Goal: Find specific page/section: Find specific page/section

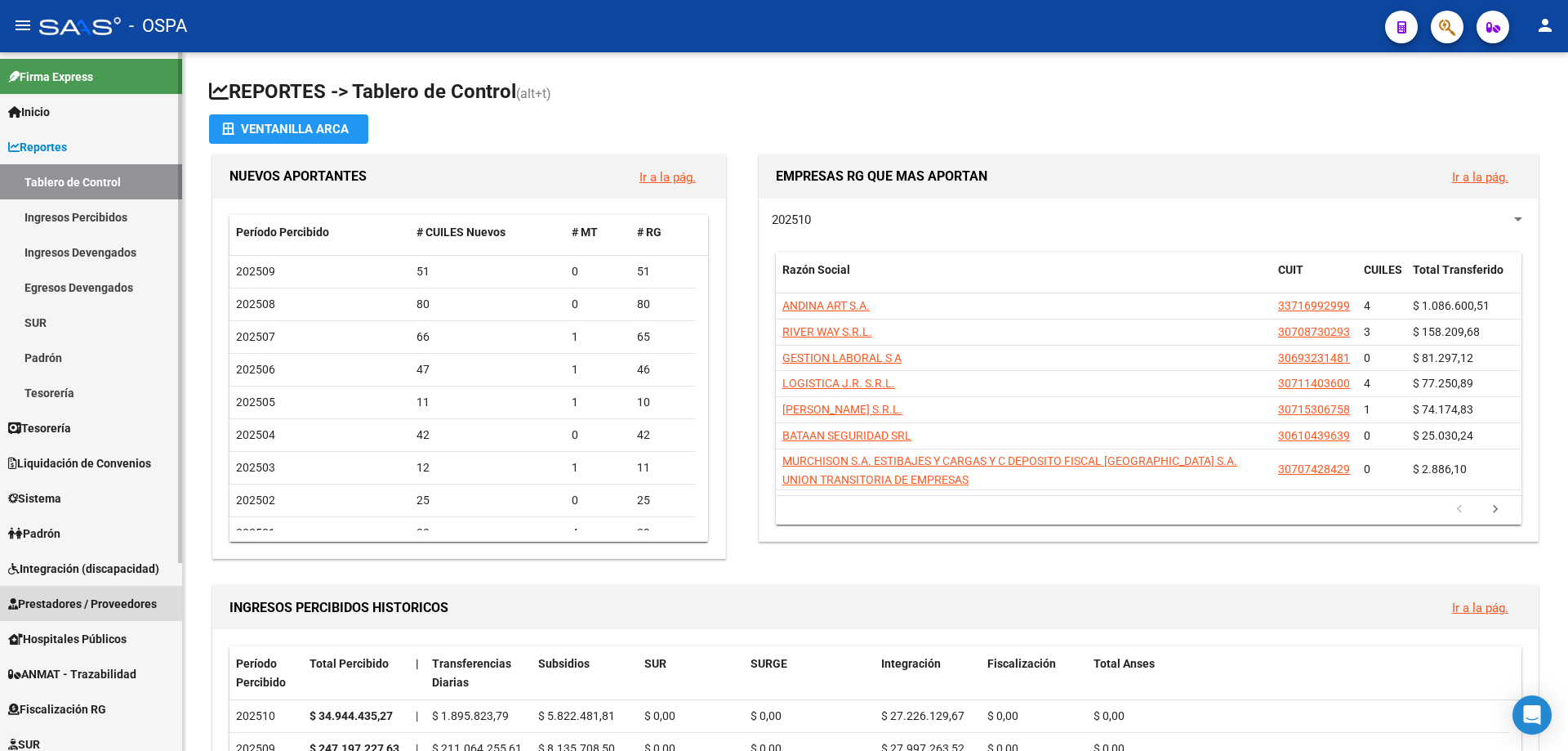
click at [34, 598] on span "Prestadores / Proveedores" at bounding box center [82, 604] width 149 height 18
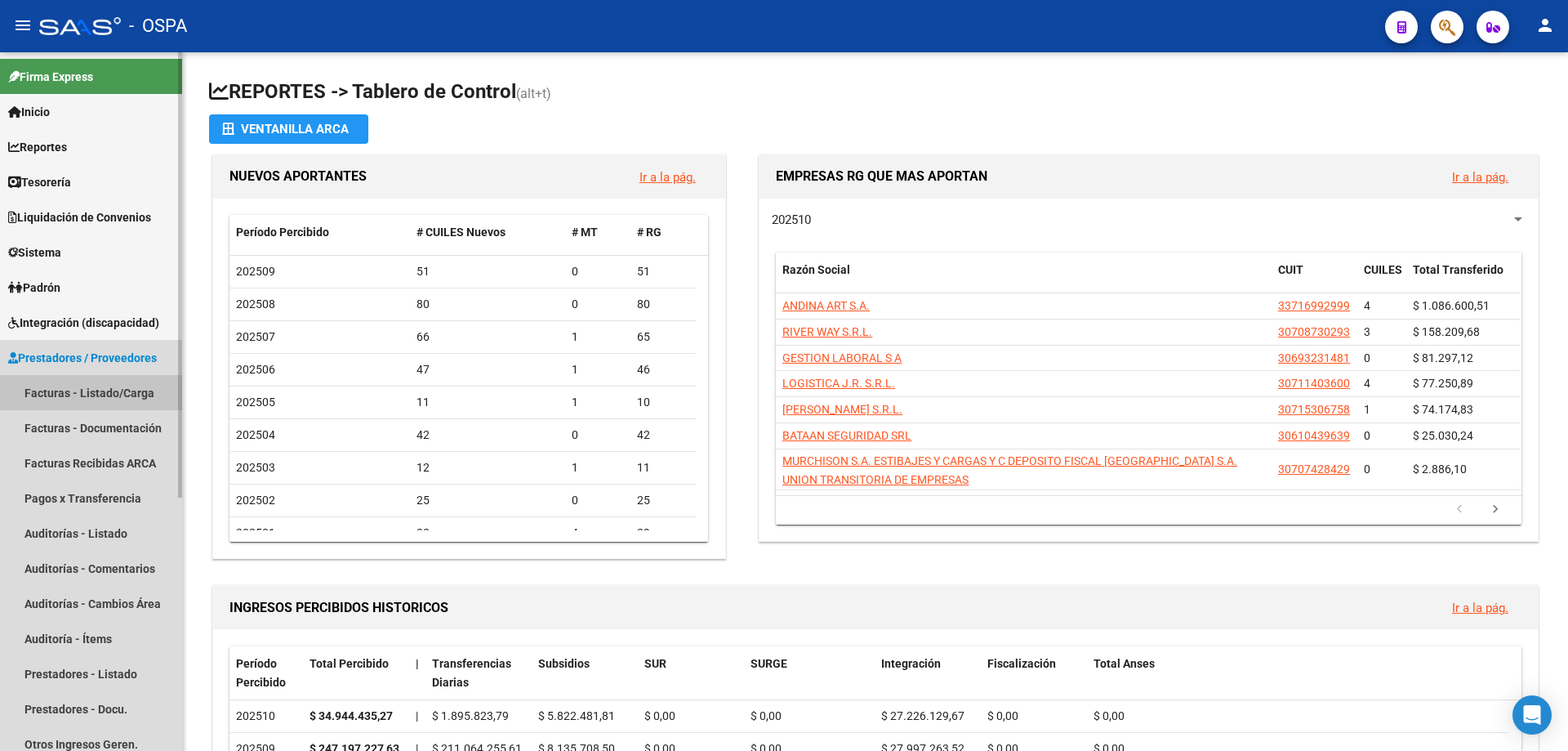
click at [79, 391] on link "Facturas - Listado/Carga" at bounding box center [90, 392] width 182 height 35
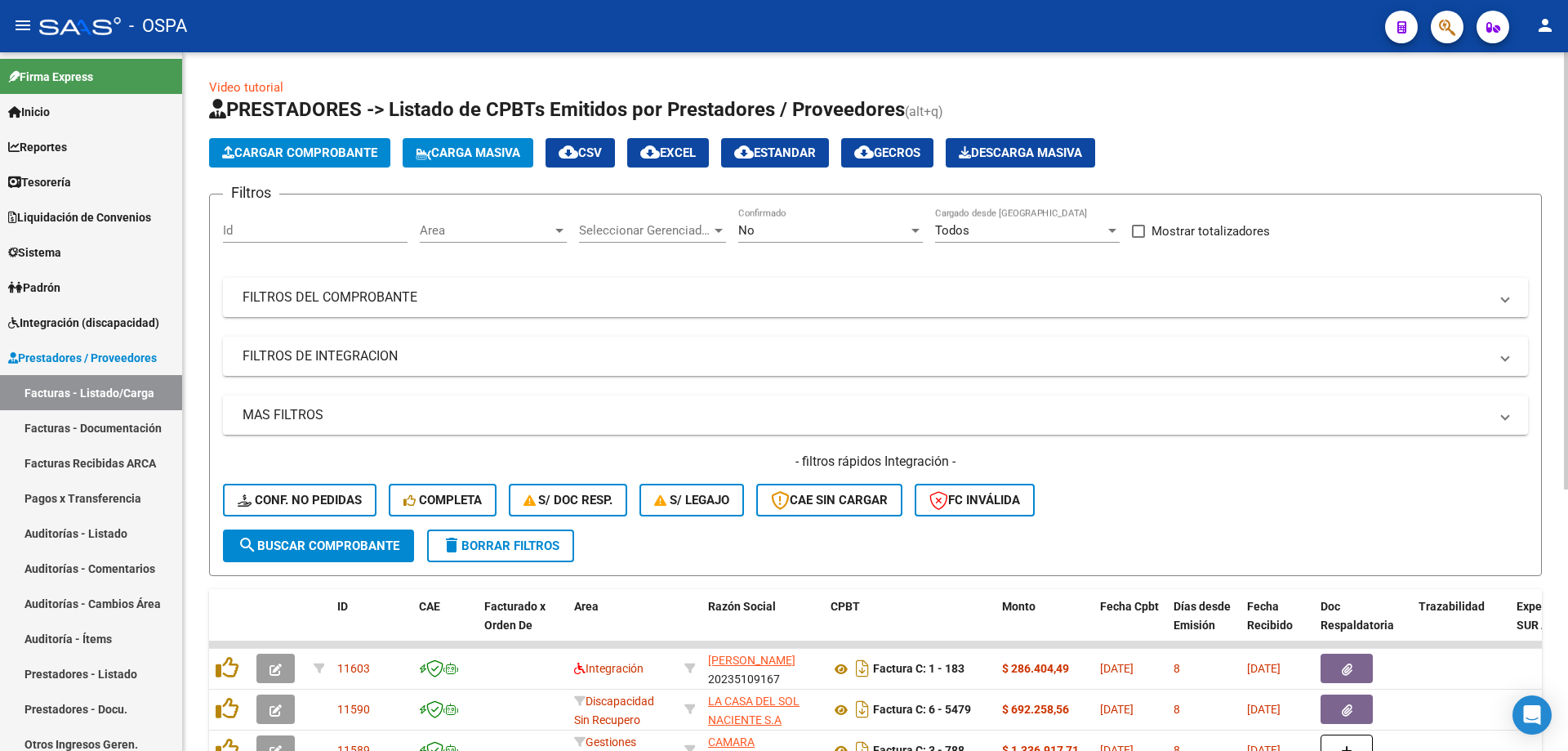
click at [548, 226] on span "Area" at bounding box center [486, 230] width 132 height 15
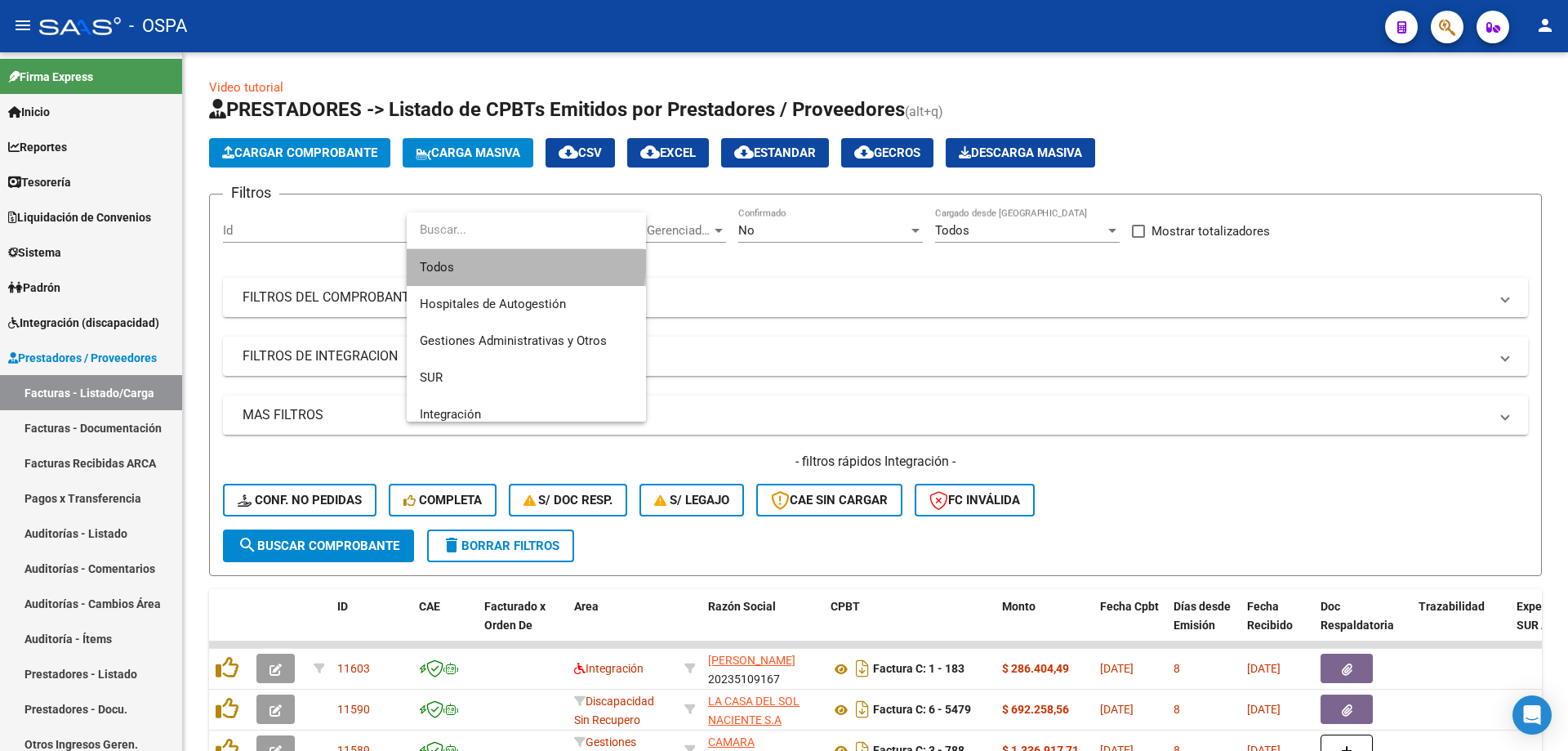
click at [493, 256] on span "Todos" at bounding box center [526, 268] width 213 height 37
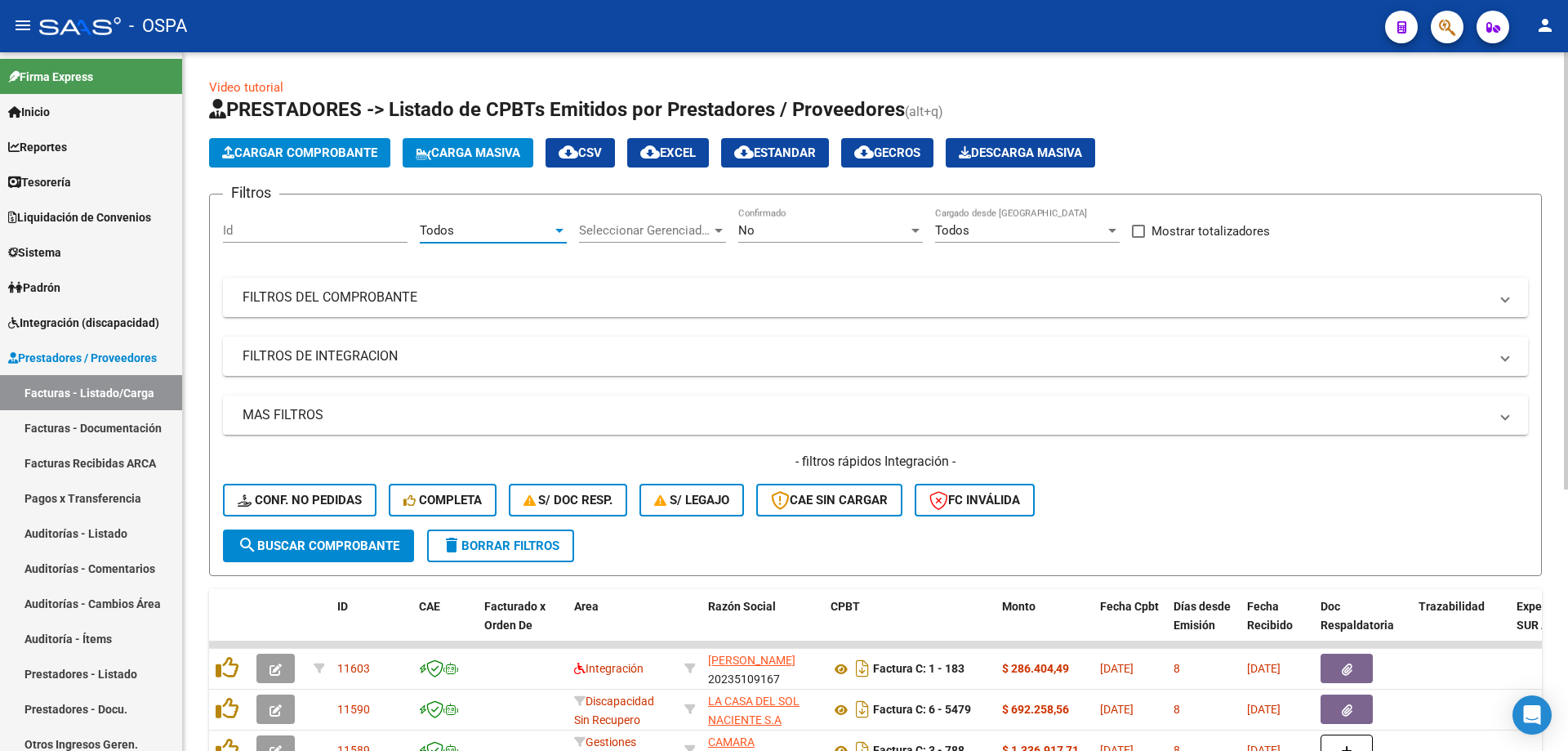
click at [658, 227] on span "Seleccionar Gerenciador" at bounding box center [645, 230] width 132 height 15
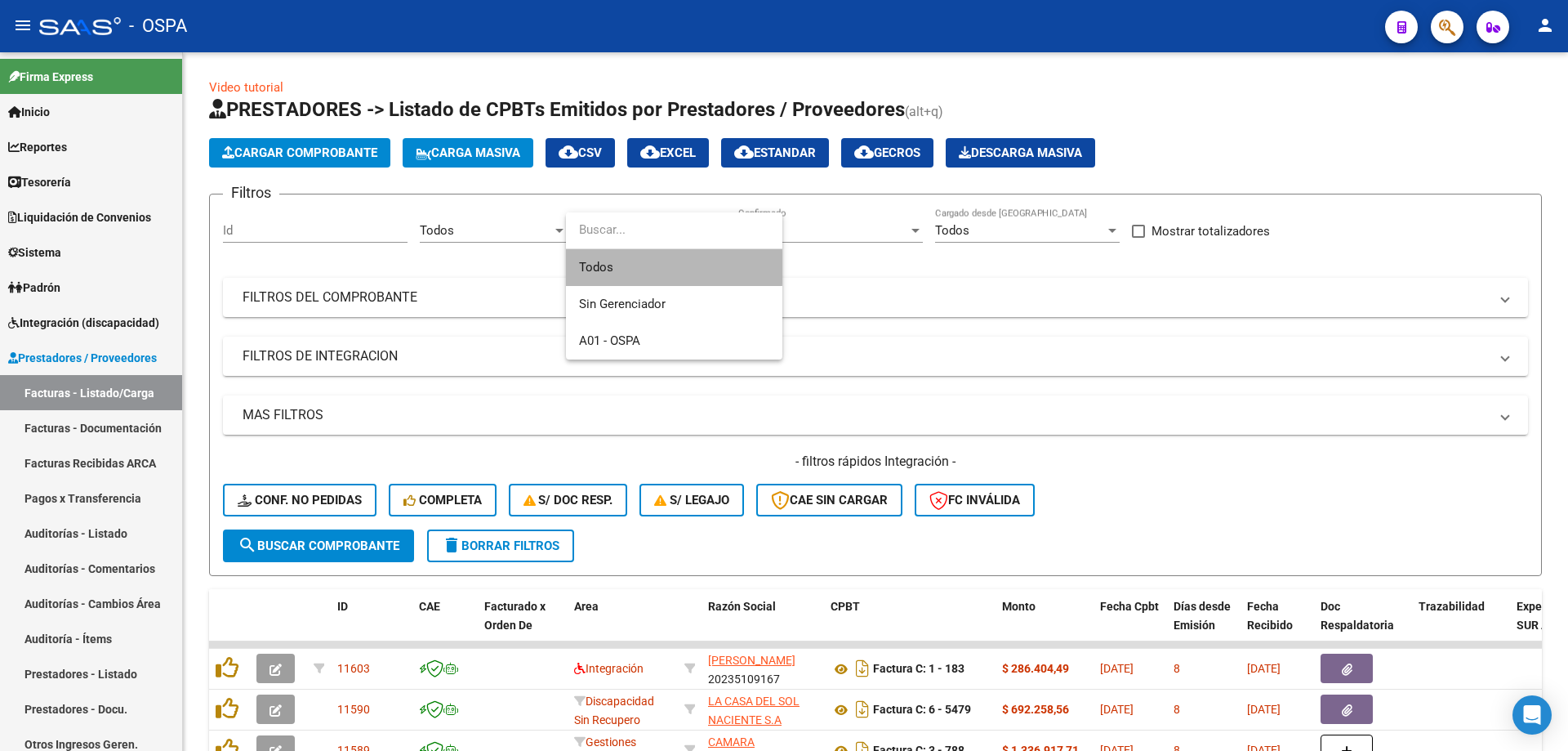
click at [626, 267] on span "Todos" at bounding box center [674, 268] width 190 height 37
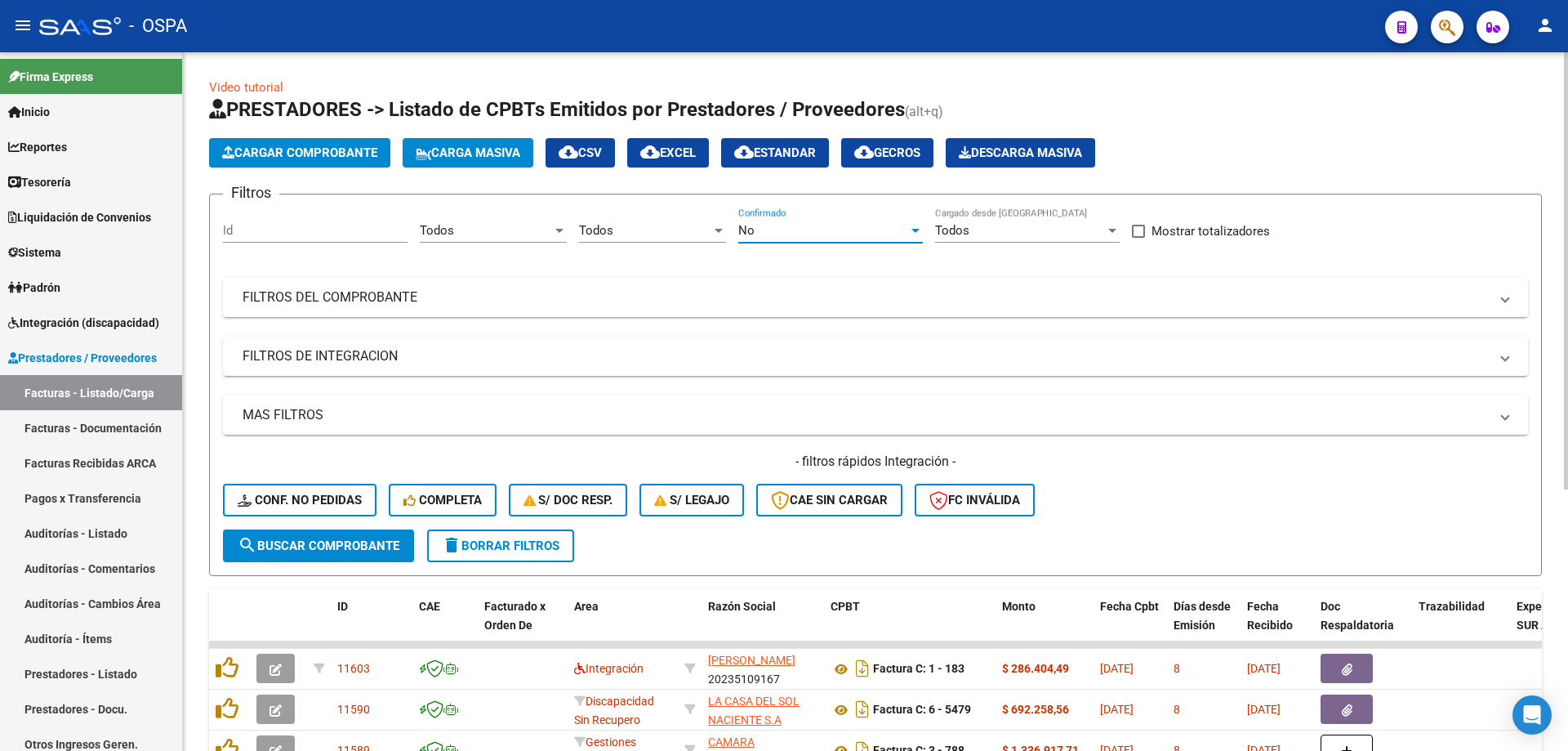
click at [803, 224] on div "No" at bounding box center [823, 230] width 170 height 15
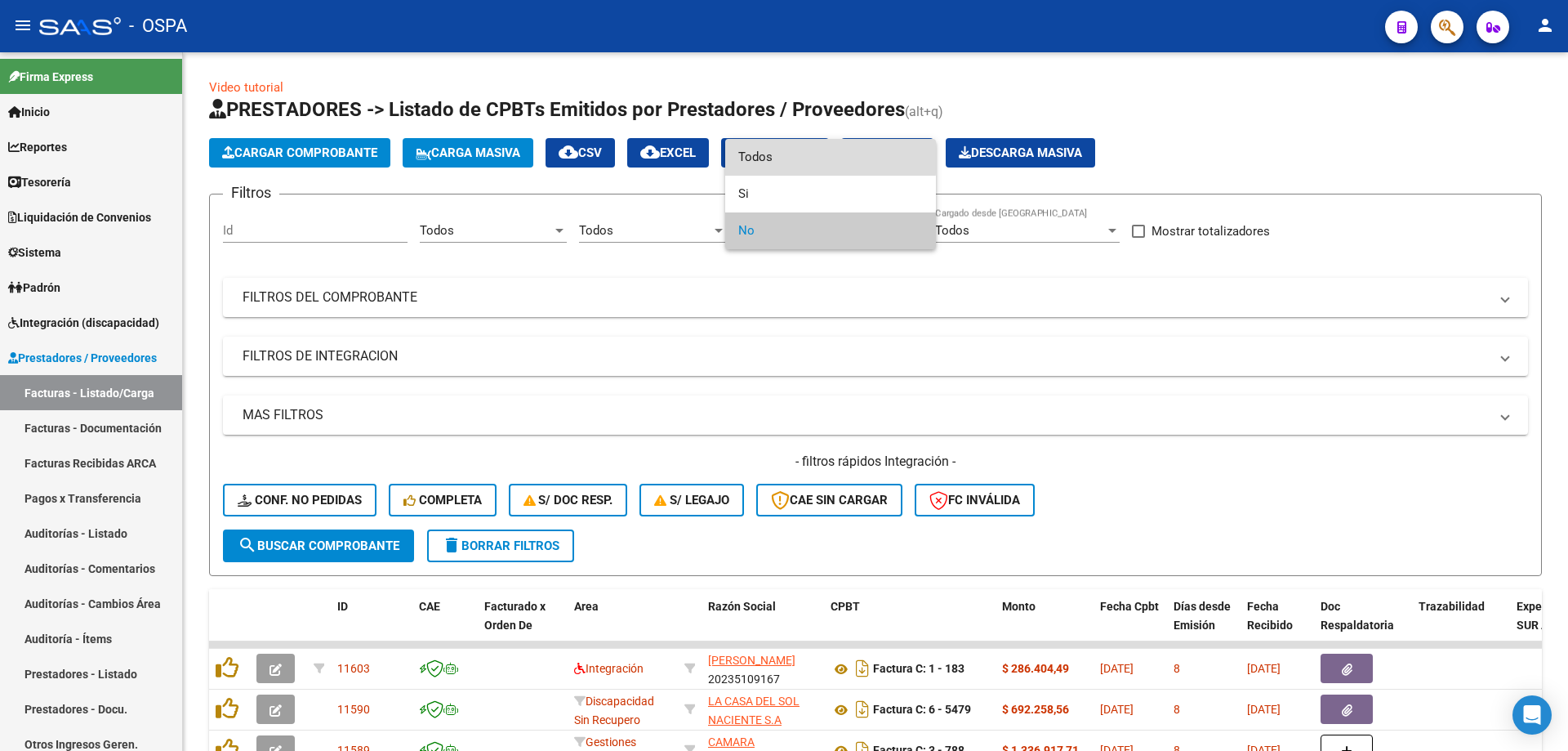
click at [795, 148] on span "Todos" at bounding box center [830, 157] width 184 height 37
